Goal: Task Accomplishment & Management: Complete application form

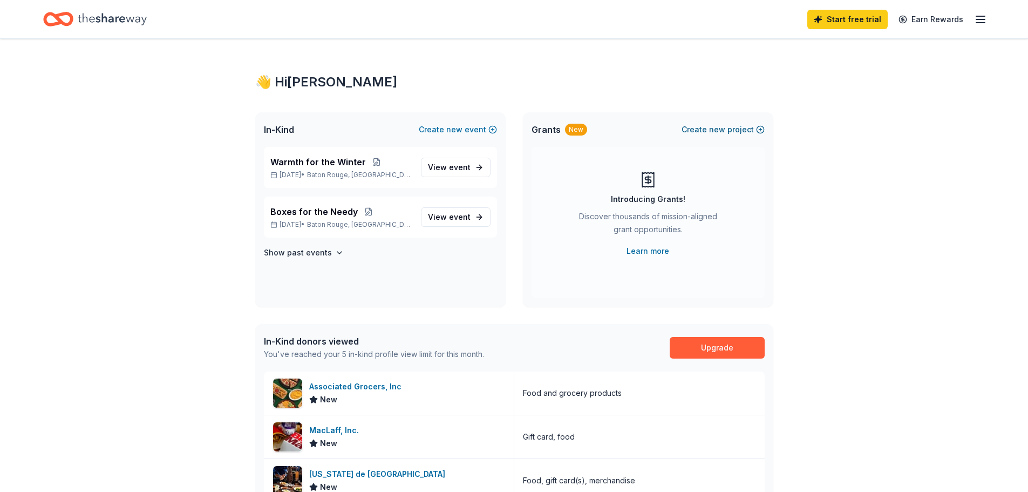
click at [723, 131] on span "new" at bounding box center [717, 129] width 16 height 13
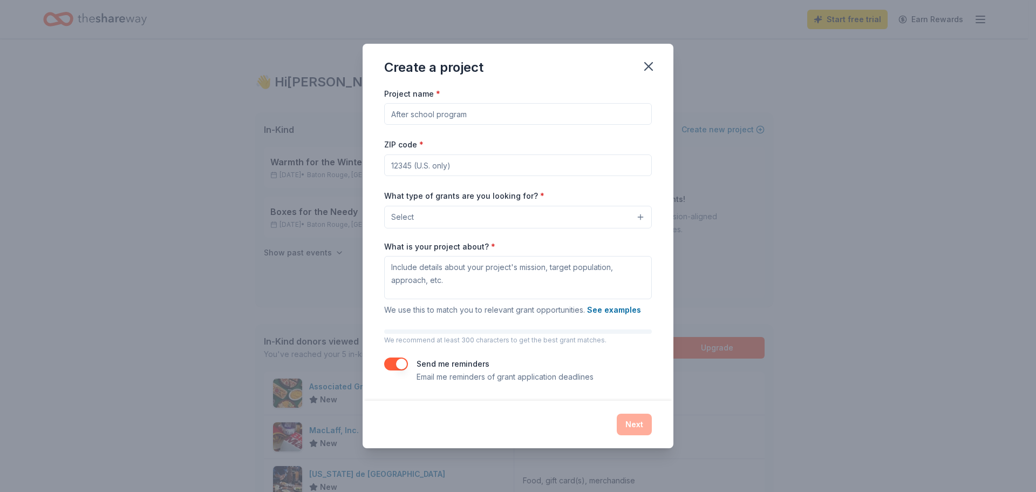
click at [609, 119] on input "Project name *" at bounding box center [518, 114] width 268 height 22
click at [851, 96] on div "Create a project Project name * ZIP code * What type of grants are you looking …" at bounding box center [518, 246] width 1036 height 492
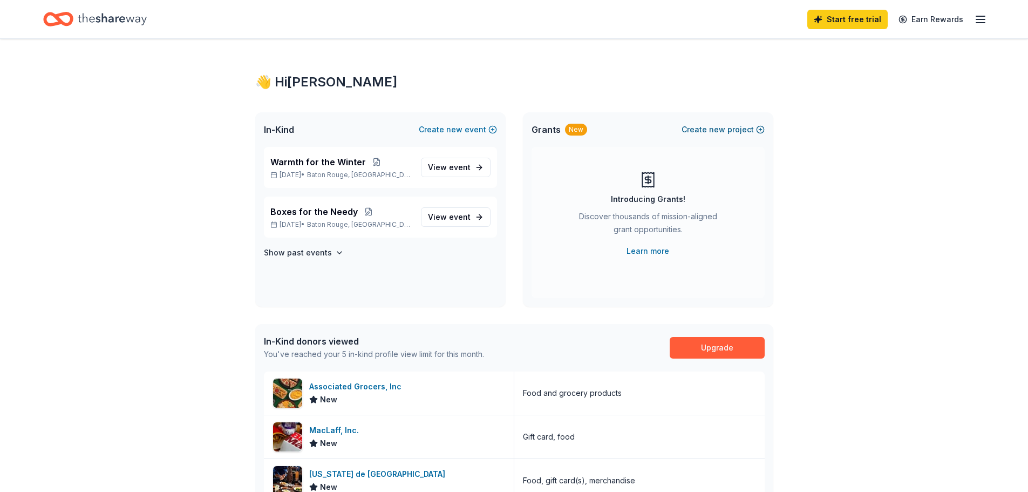
click at [742, 130] on button "Create new project" at bounding box center [723, 129] width 83 height 13
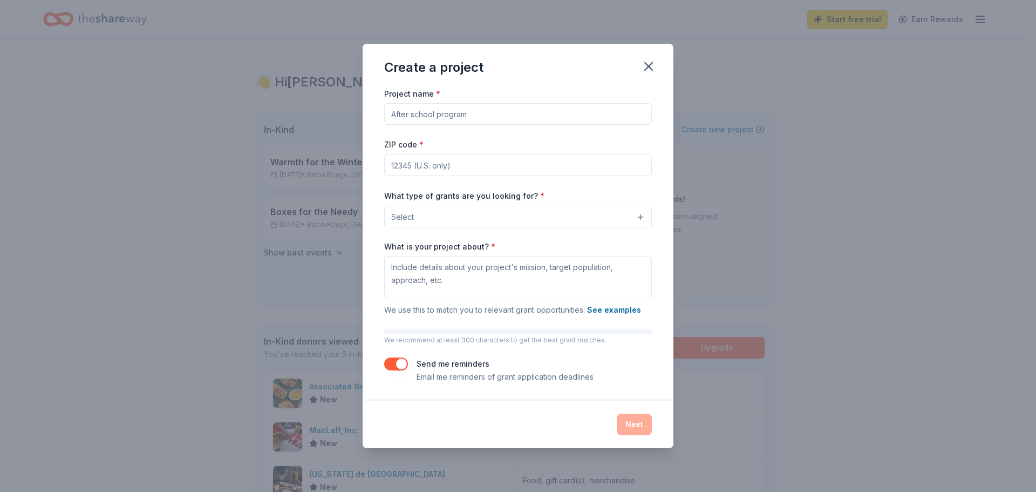
click at [642, 219] on button "Select" at bounding box center [518, 217] width 268 height 23
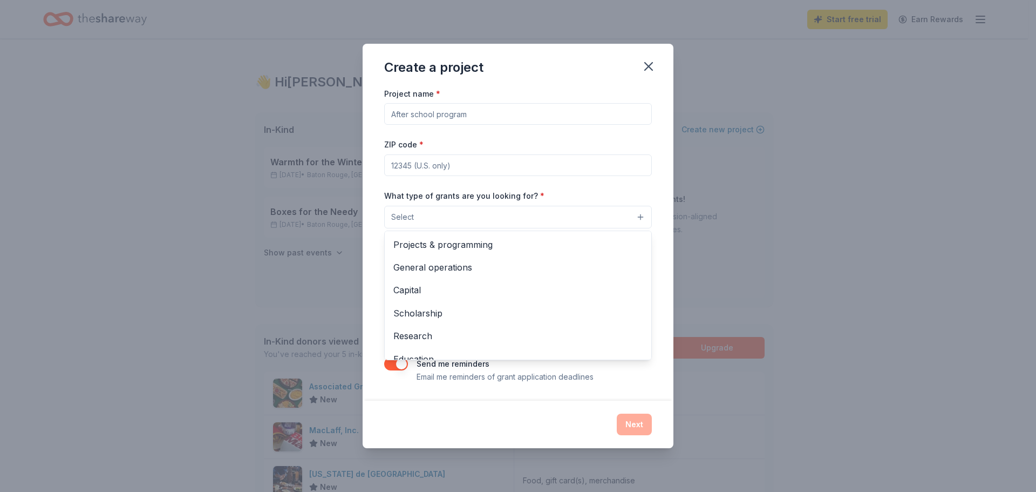
click at [654, 67] on div "Create a project Project name * ZIP code * What type of grants are you looking …" at bounding box center [518, 246] width 311 height 404
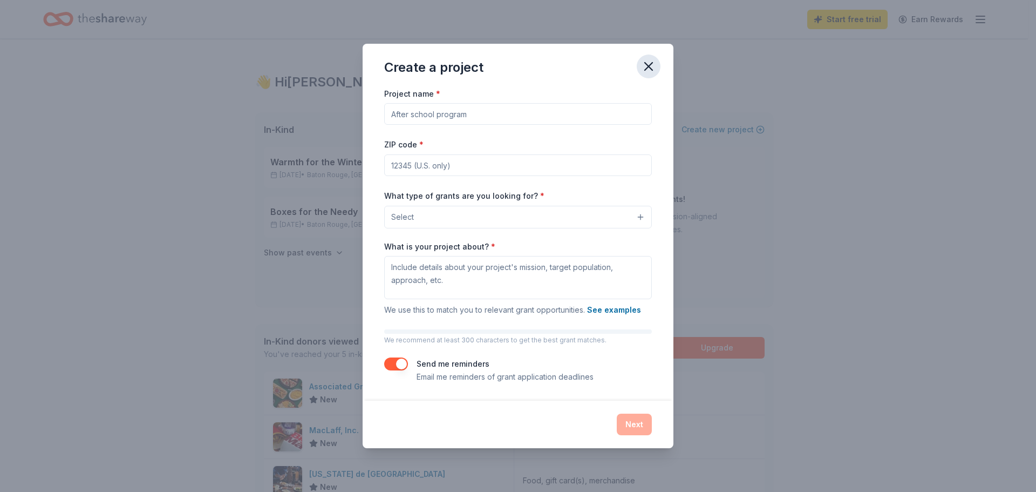
click at [647, 69] on icon "button" at bounding box center [649, 67] width 8 height 8
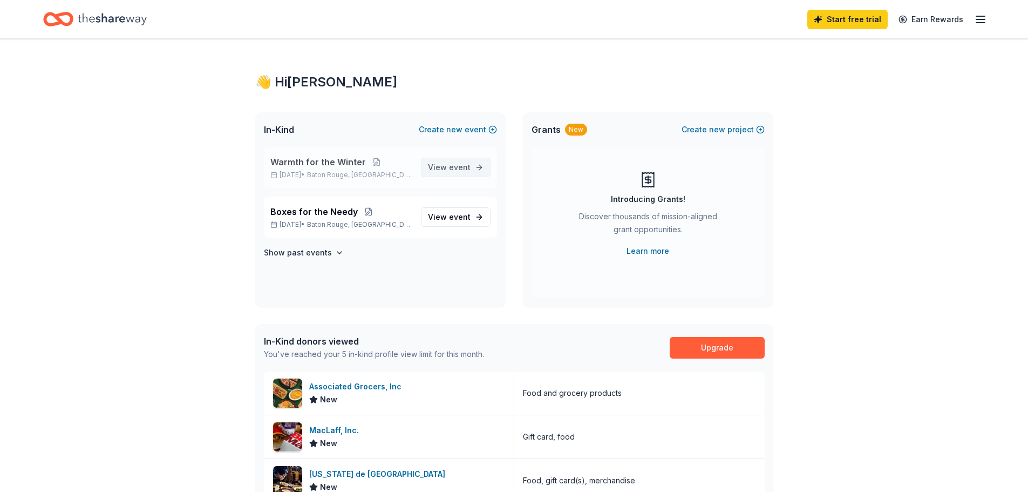
click at [457, 166] on span "event" at bounding box center [460, 166] width 22 height 9
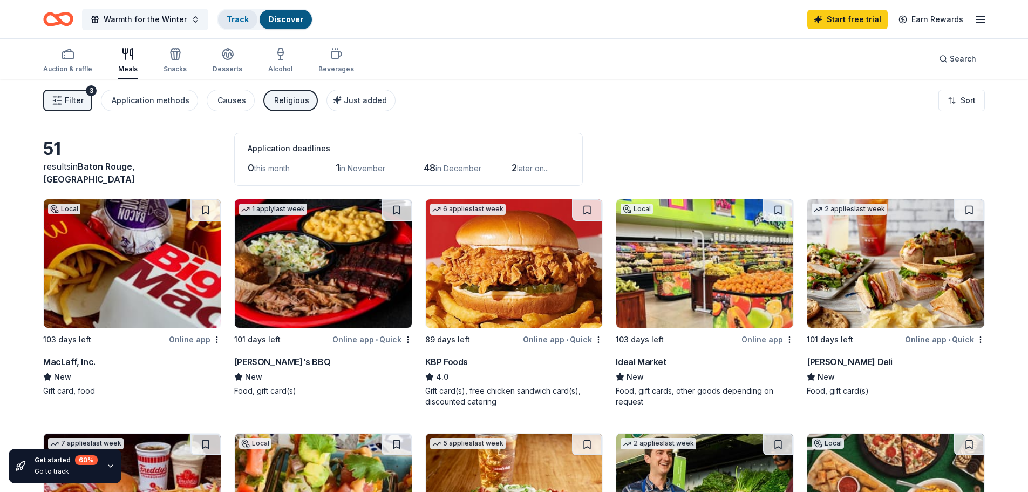
click at [233, 18] on link "Track" at bounding box center [238, 19] width 22 height 9
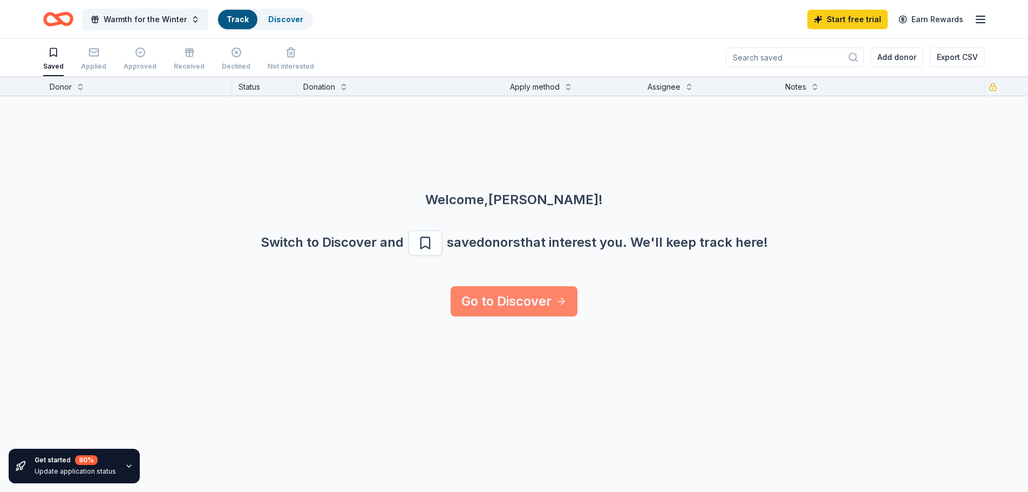
click at [525, 296] on link "Go to Discover" at bounding box center [514, 301] width 127 height 30
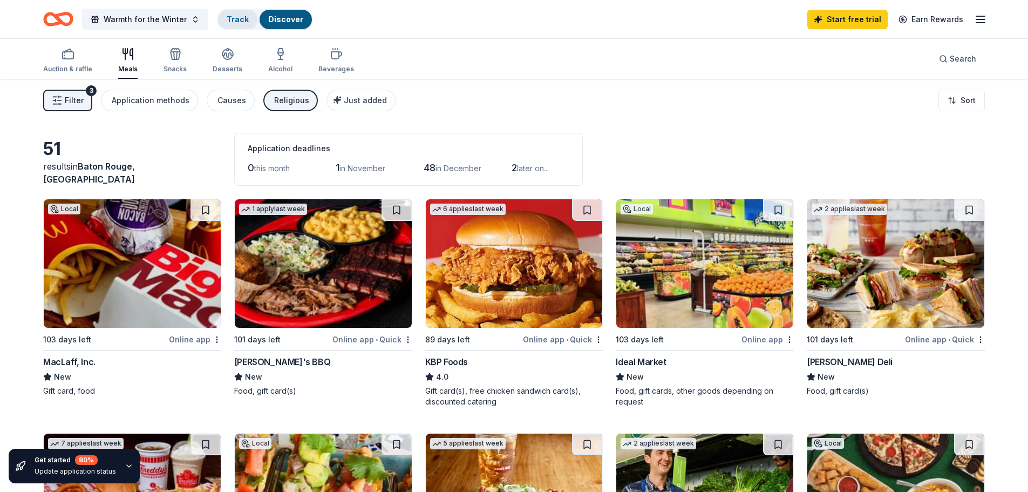
click at [233, 19] on link "Track" at bounding box center [238, 19] width 22 height 9
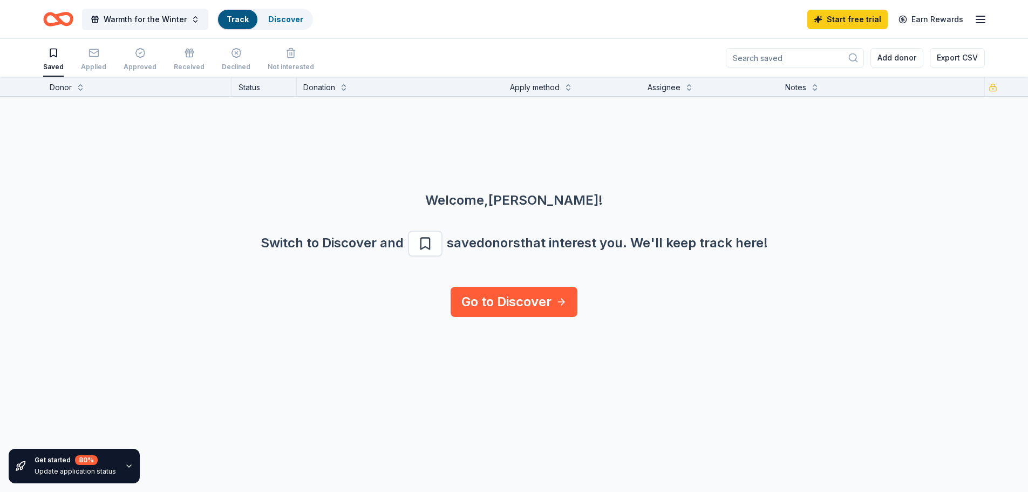
scroll to position [1, 0]
click at [96, 58] on div "Applied" at bounding box center [93, 59] width 25 height 24
click at [144, 60] on div "Approved" at bounding box center [140, 60] width 33 height 24
click at [184, 58] on icon "button" at bounding box center [189, 53] width 11 height 11
click at [229, 62] on div "Declined" at bounding box center [236, 60] width 29 height 24
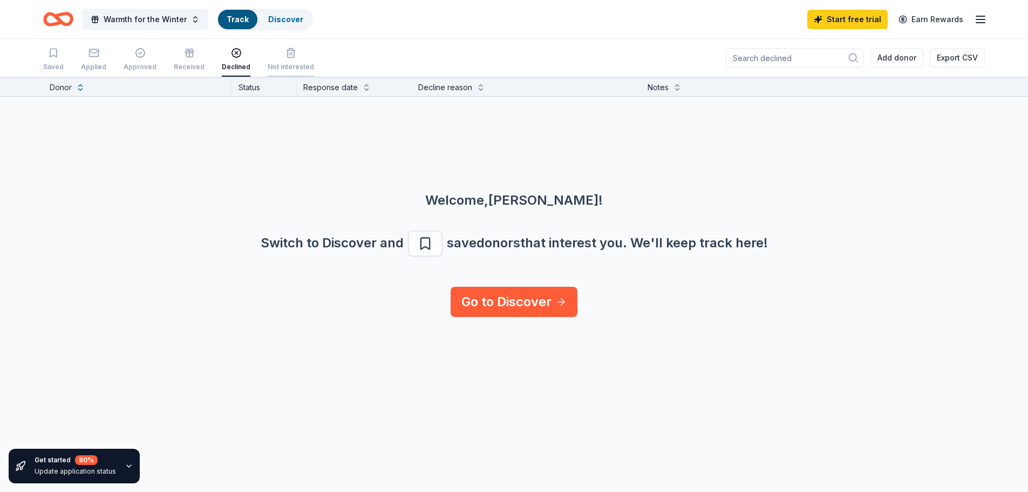
click at [280, 63] on div "Not interested" at bounding box center [291, 67] width 46 height 9
click at [93, 60] on div "Applied" at bounding box center [93, 60] width 25 height 24
